Goal: Task Accomplishment & Management: Manage account settings

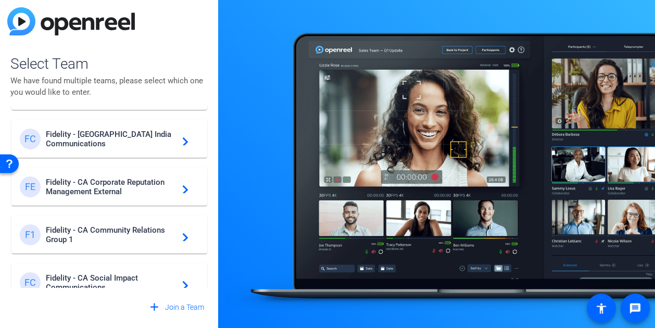
scroll to position [885, 0]
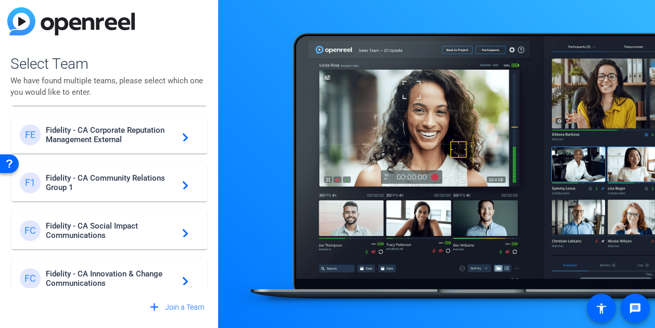
click at [113, 224] on span "Fidelity - CA Social Impact Communications" at bounding box center [111, 230] width 130 height 19
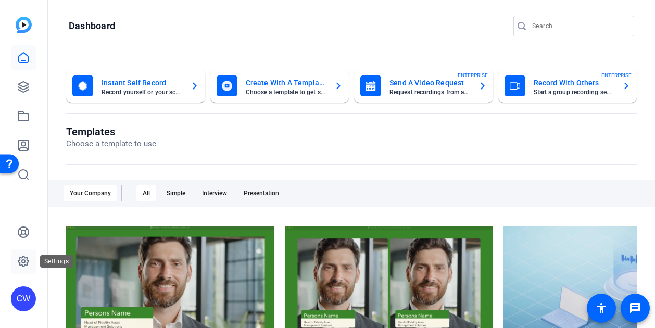
click at [24, 259] on icon at bounding box center [23, 261] width 12 height 12
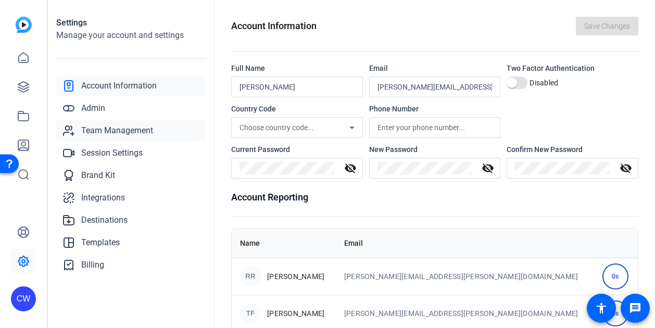
click at [127, 127] on span "Team Management" at bounding box center [117, 130] width 72 height 12
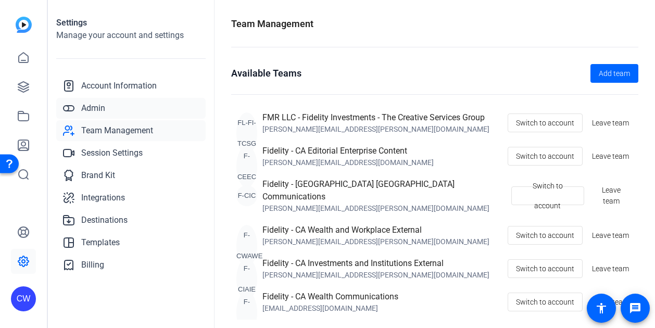
click at [102, 113] on span "Admin" at bounding box center [93, 108] width 24 height 12
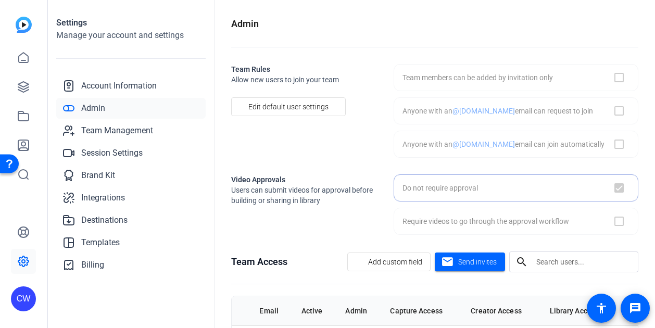
checkbox input "true"
checkbox input "false"
checkbox input "true"
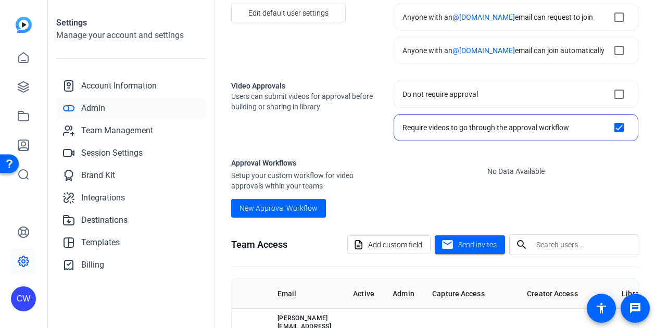
scroll to position [146, 0]
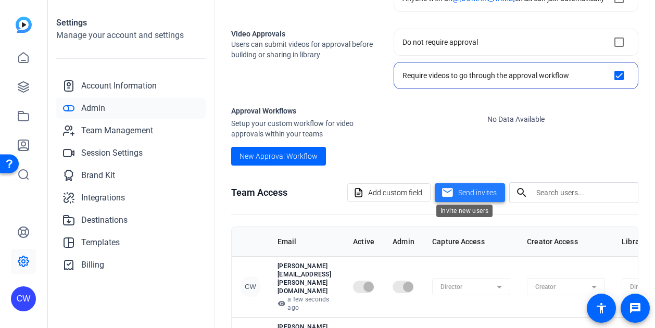
click at [461, 190] on span "Send invites" at bounding box center [477, 192] width 39 height 11
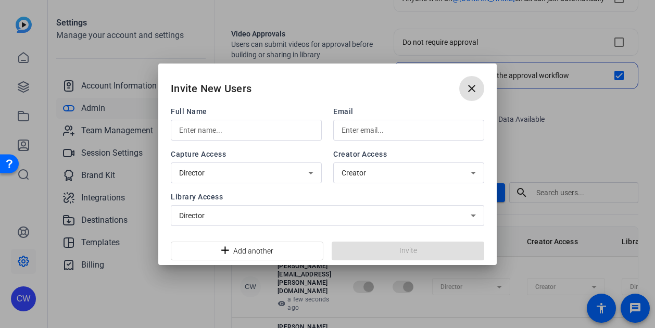
click at [240, 128] on input "text" at bounding box center [246, 130] width 134 height 12
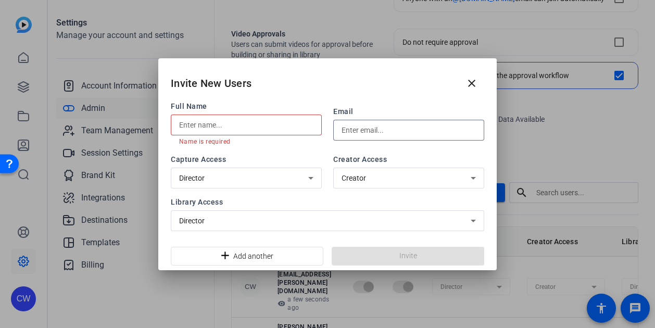
click at [351, 131] on input "text" at bounding box center [409, 130] width 134 height 12
paste input "[PERSON_NAME][EMAIL_ADDRESS][PERSON_NAME][DOMAIN_NAME]"
type input "[PERSON_NAME][EMAIL_ADDRESS][PERSON_NAME][DOMAIN_NAME]"
click at [264, 122] on input "text" at bounding box center [246, 125] width 134 height 12
paste input "[PERSON_NAME][EMAIL_ADDRESS][PERSON_NAME][DOMAIN_NAME]"
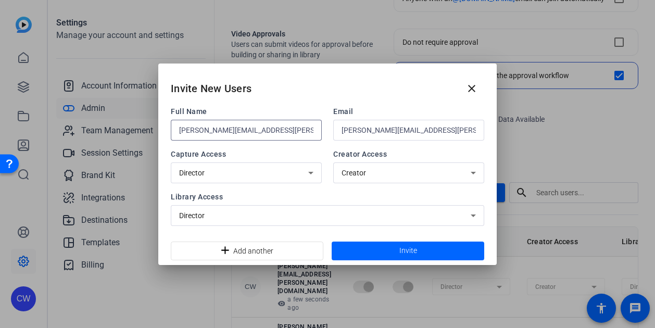
drag, startPoint x: 222, startPoint y: 131, endPoint x: 280, endPoint y: 127, distance: 57.4
click at [280, 127] on input "[PERSON_NAME][EMAIL_ADDRESS][PERSON_NAME][DOMAIN_NAME]" at bounding box center [246, 130] width 134 height 12
click at [199, 132] on input "[PERSON_NAME].[PERSON_NAME]" at bounding box center [246, 130] width 134 height 12
type input "[PERSON_NAME]"
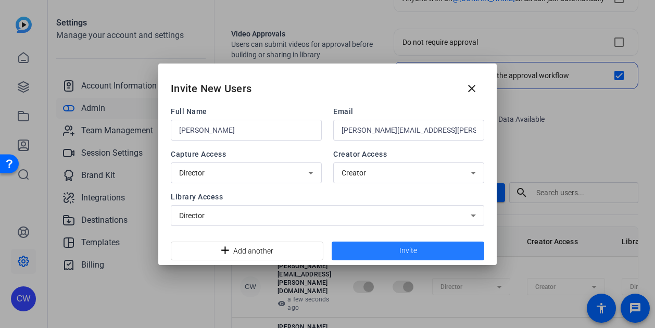
click at [409, 251] on span "Invite" at bounding box center [408, 250] width 18 height 11
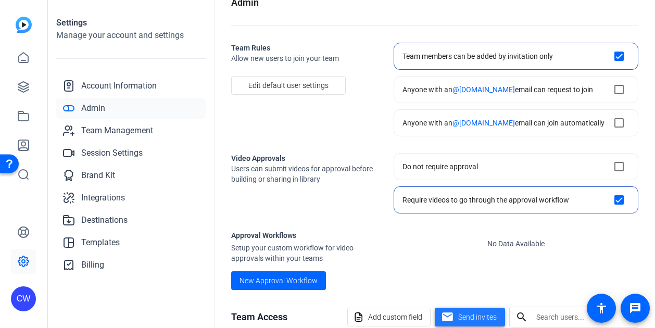
scroll to position [0, 0]
